Goal: Register for event/course

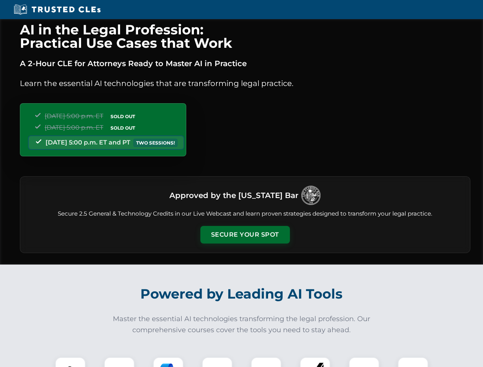
click at [245, 235] on button "Secure Your Spot" at bounding box center [246, 235] width 90 height 18
click at [70, 362] on img at bounding box center [70, 373] width 22 height 22
click at [119, 362] on div at bounding box center [119, 373] width 31 height 31
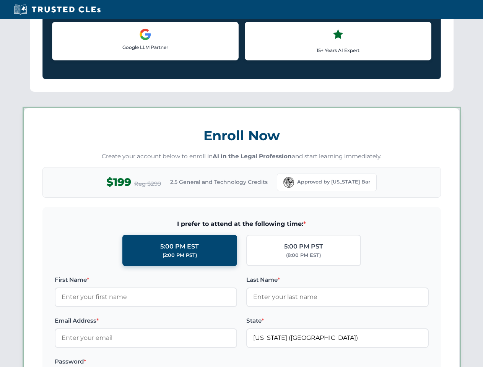
click at [217, 362] on label "Password *" at bounding box center [146, 362] width 183 height 9
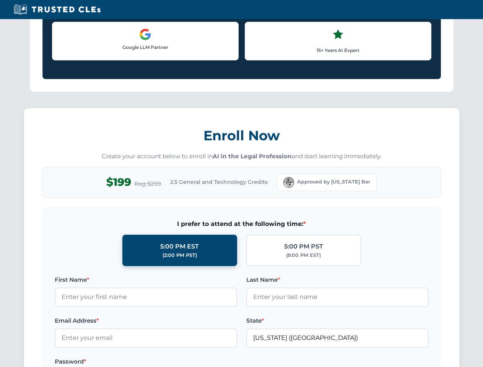
scroll to position [751, 0]
